Goal: Use online tool/utility: Use online tool/utility

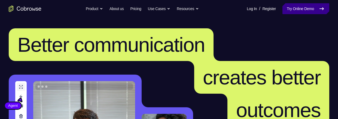
click at [312, 7] on link "Try Online Demo" at bounding box center [305, 8] width 47 height 11
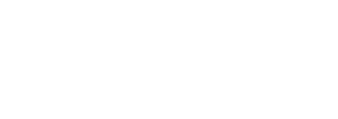
scroll to position [16, 0]
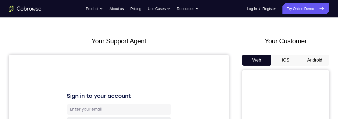
click at [318, 63] on button "Android" at bounding box center [314, 60] width 29 height 11
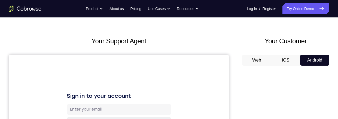
scroll to position [0, 0]
click at [288, 58] on button "iOS" at bounding box center [285, 60] width 29 height 11
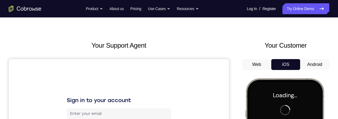
scroll to position [7, 0]
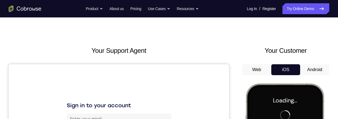
click at [317, 73] on button "Android" at bounding box center [314, 69] width 29 height 11
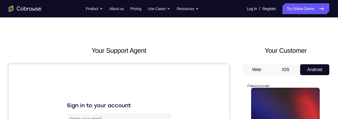
click at [295, 70] on button "iOS" at bounding box center [285, 69] width 29 height 11
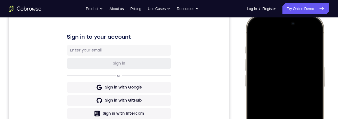
scroll to position [75, 0]
click at [308, 33] on div at bounding box center [285, 95] width 72 height 155
click at [277, 62] on div at bounding box center [285, 95] width 72 height 155
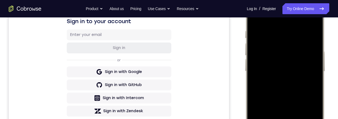
scroll to position [104, 0]
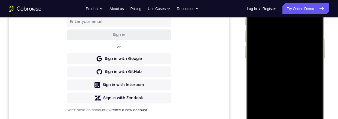
click at [293, 125] on div at bounding box center [285, 66] width 72 height 155
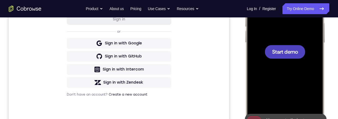
scroll to position [141, 0]
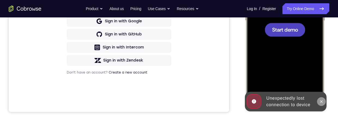
click at [319, 98] on button at bounding box center [321, 101] width 9 height 9
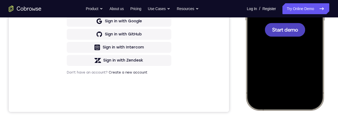
click at [298, 49] on div at bounding box center [285, 29] width 72 height 155
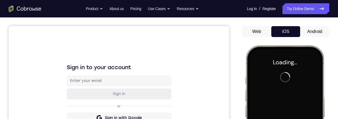
scroll to position [46, 0]
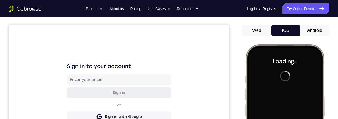
click at [321, 29] on button "Android" at bounding box center [314, 30] width 29 height 11
click at [0, 0] on div at bounding box center [0, 0] width 0 height 0
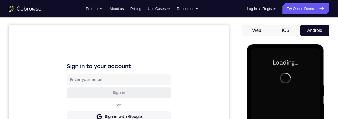
click at [288, 33] on button "iOS" at bounding box center [285, 30] width 29 height 11
click at [317, 31] on button "Android" at bounding box center [314, 30] width 29 height 11
click at [288, 34] on button "iOS" at bounding box center [285, 30] width 29 height 11
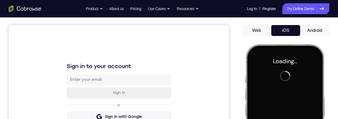
click at [315, 32] on button "Android" at bounding box center [314, 30] width 29 height 11
click at [290, 35] on button "iOS" at bounding box center [285, 30] width 29 height 11
click at [323, 29] on button "Android" at bounding box center [314, 30] width 29 height 11
click at [295, 31] on button "iOS" at bounding box center [285, 30] width 29 height 11
click at [320, 25] on button "Android" at bounding box center [314, 30] width 29 height 11
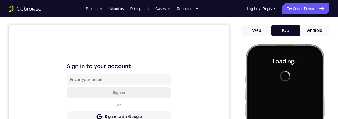
click at [293, 31] on button "iOS" at bounding box center [285, 30] width 29 height 11
click at [316, 26] on button "Android" at bounding box center [314, 30] width 29 height 11
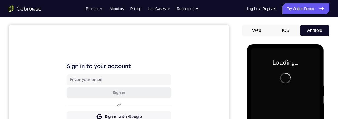
click at [291, 33] on button "iOS" at bounding box center [285, 30] width 29 height 11
click at [308, 30] on button "Android" at bounding box center [314, 30] width 29 height 11
click at [289, 34] on button "iOS" at bounding box center [285, 30] width 29 height 11
click at [308, 26] on button "Android" at bounding box center [314, 30] width 29 height 11
click at [295, 31] on button "iOS" at bounding box center [285, 30] width 29 height 11
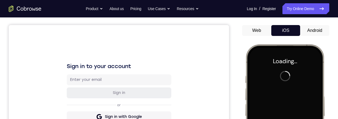
click at [312, 26] on button "Android" at bounding box center [314, 30] width 29 height 11
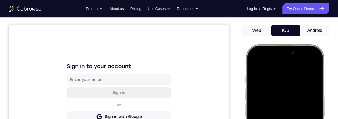
click at [294, 31] on button "iOS" at bounding box center [285, 30] width 29 height 11
click at [313, 29] on button "Android" at bounding box center [314, 30] width 29 height 11
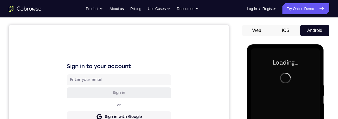
click at [292, 31] on button "iOS" at bounding box center [285, 30] width 29 height 11
click at [318, 29] on button "Android" at bounding box center [314, 30] width 29 height 11
click at [292, 29] on button "iOS" at bounding box center [285, 30] width 29 height 11
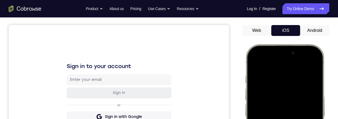
click at [319, 29] on button "Android" at bounding box center [314, 30] width 29 height 11
click at [294, 29] on button "iOS" at bounding box center [285, 30] width 29 height 11
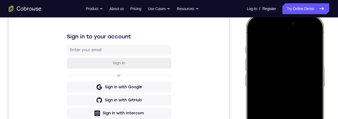
click at [310, 32] on div at bounding box center [285, 95] width 72 height 155
click at [280, 59] on div at bounding box center [285, 95] width 72 height 155
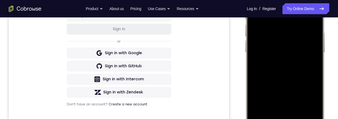
scroll to position [138, 0]
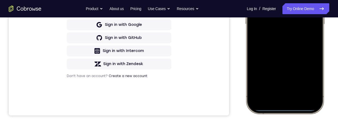
click at [278, 91] on div at bounding box center [285, 32] width 72 height 155
click at [279, 44] on div at bounding box center [285, 32] width 72 height 155
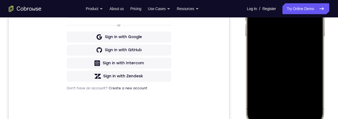
click at [298, 20] on div at bounding box center [285, 45] width 72 height 155
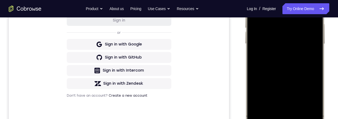
click at [311, 30] on div at bounding box center [285, 52] width 72 height 155
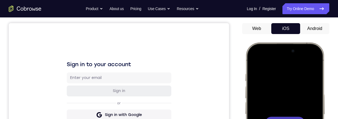
scroll to position [44, 0]
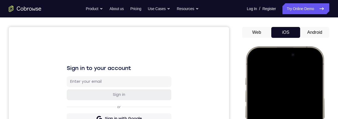
click at [316, 29] on button "Android" at bounding box center [314, 32] width 29 height 11
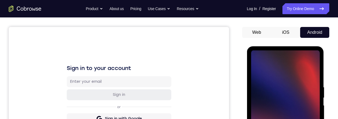
scroll to position [98, 0]
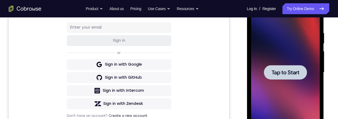
click at [290, 61] on div at bounding box center [285, 72] width 69 height 152
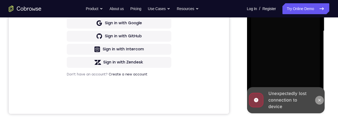
click at [316, 102] on button at bounding box center [318, 100] width 9 height 9
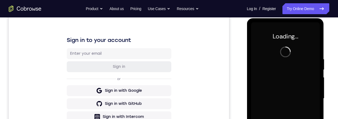
scroll to position [0, 0]
